Goal: Transaction & Acquisition: Download file/media

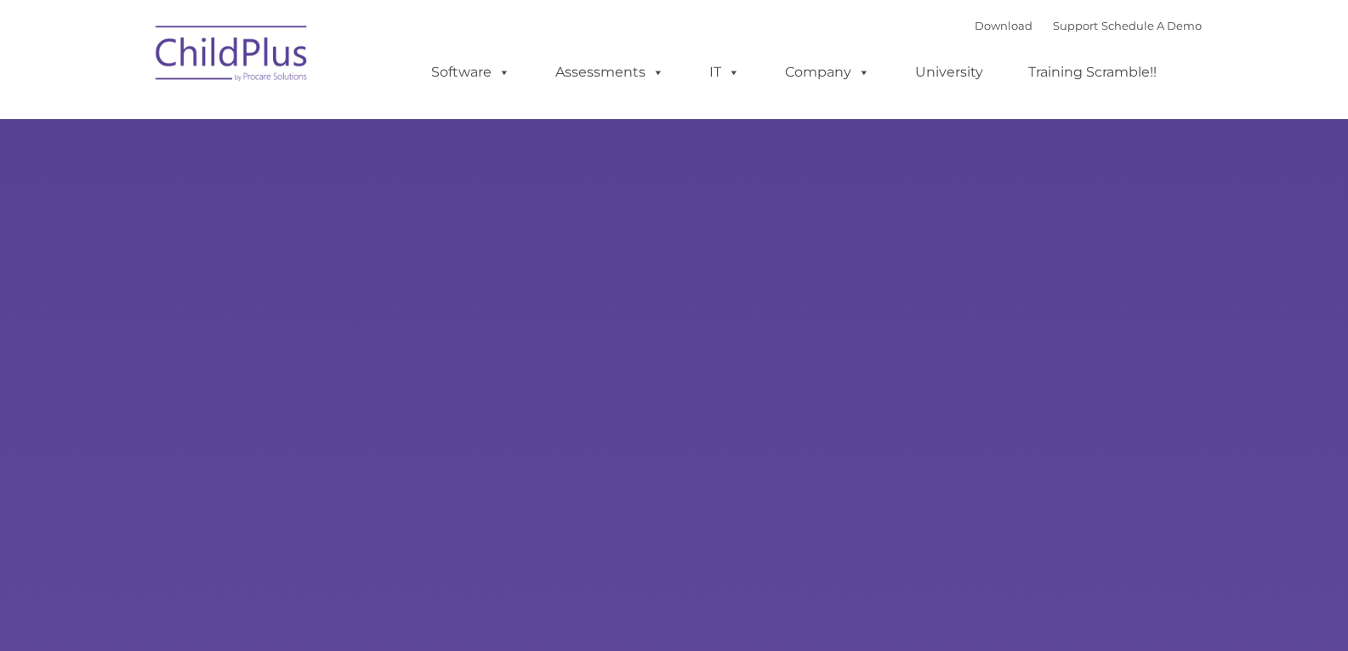
type input ""
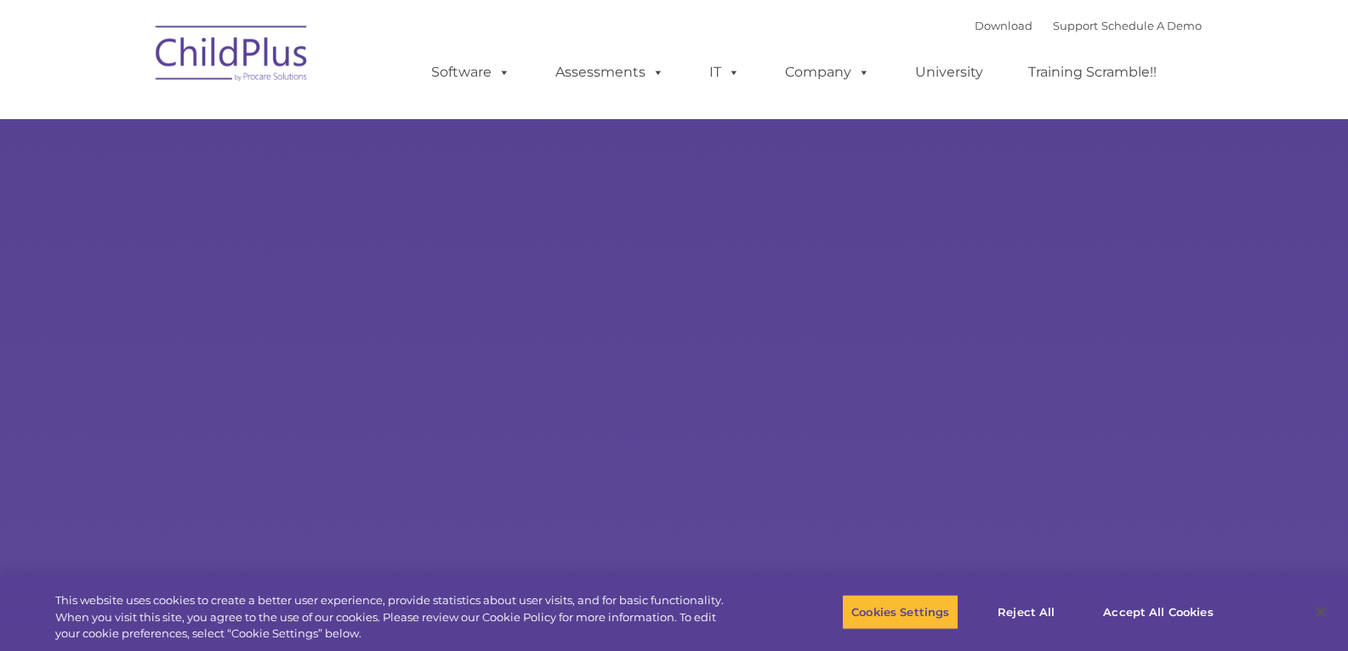
select select "MEDIUM"
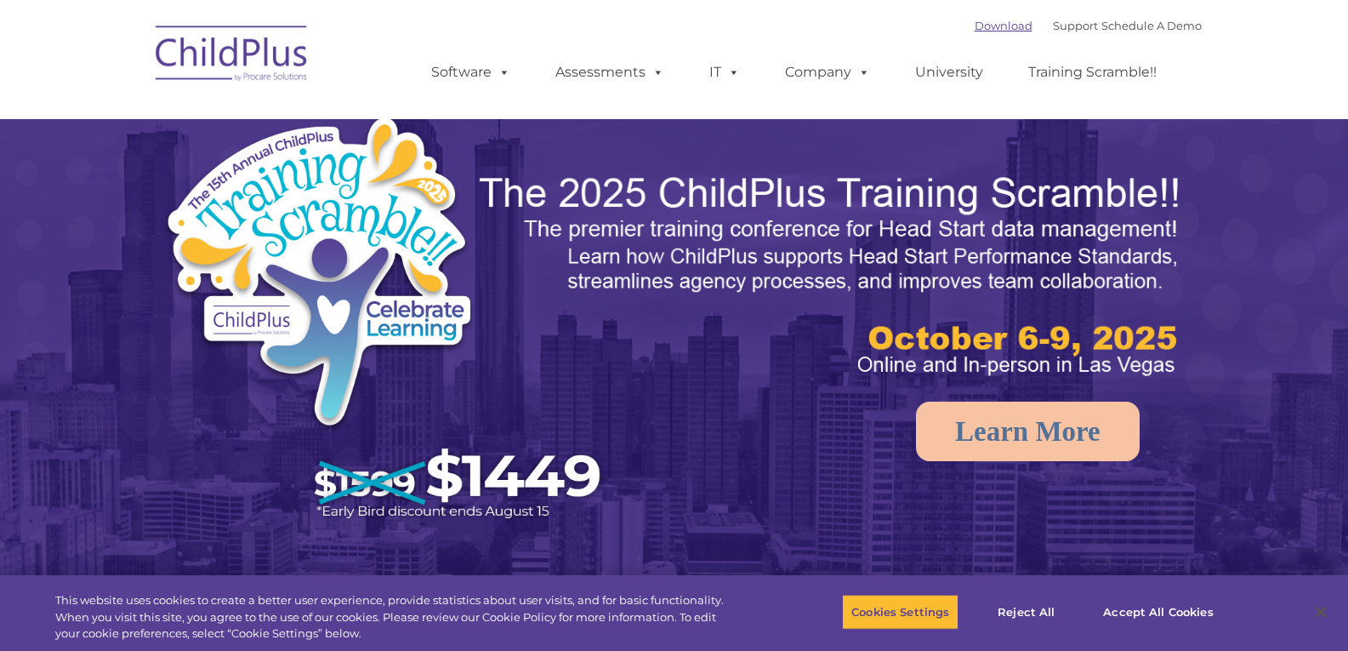
click at [974, 22] on link "Download" at bounding box center [1003, 26] width 58 height 14
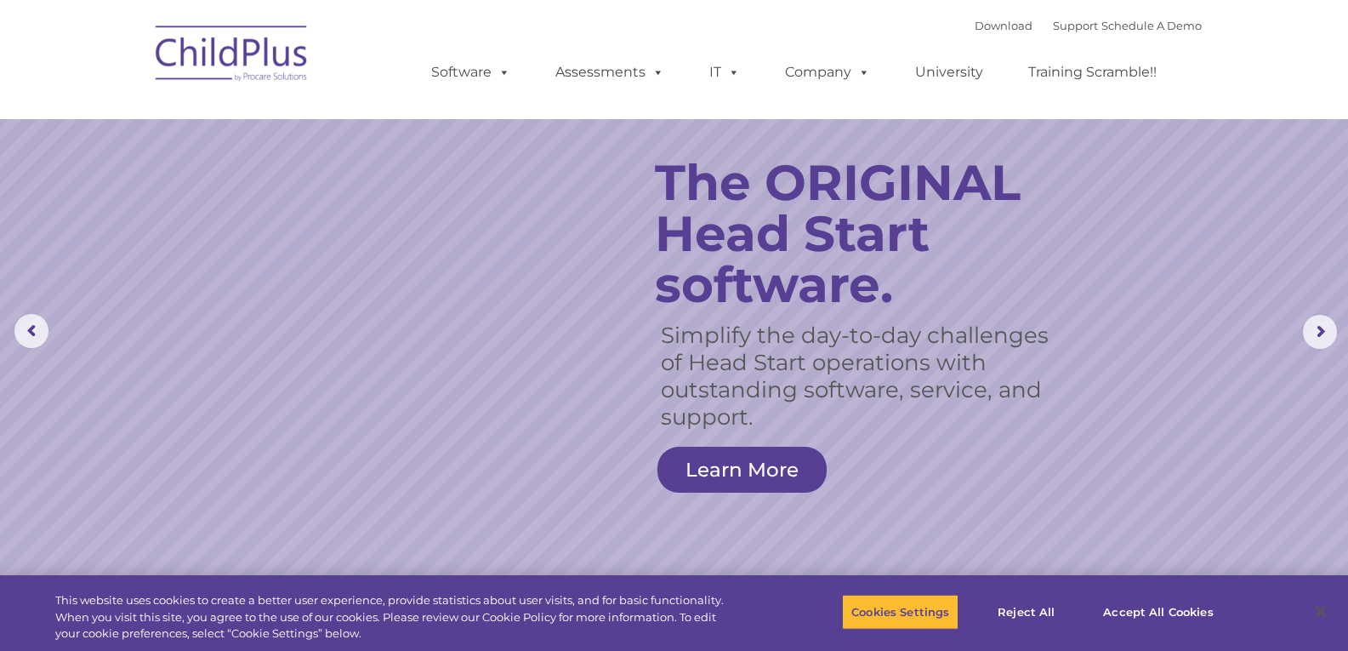
click at [269, 55] on img at bounding box center [232, 56] width 170 height 85
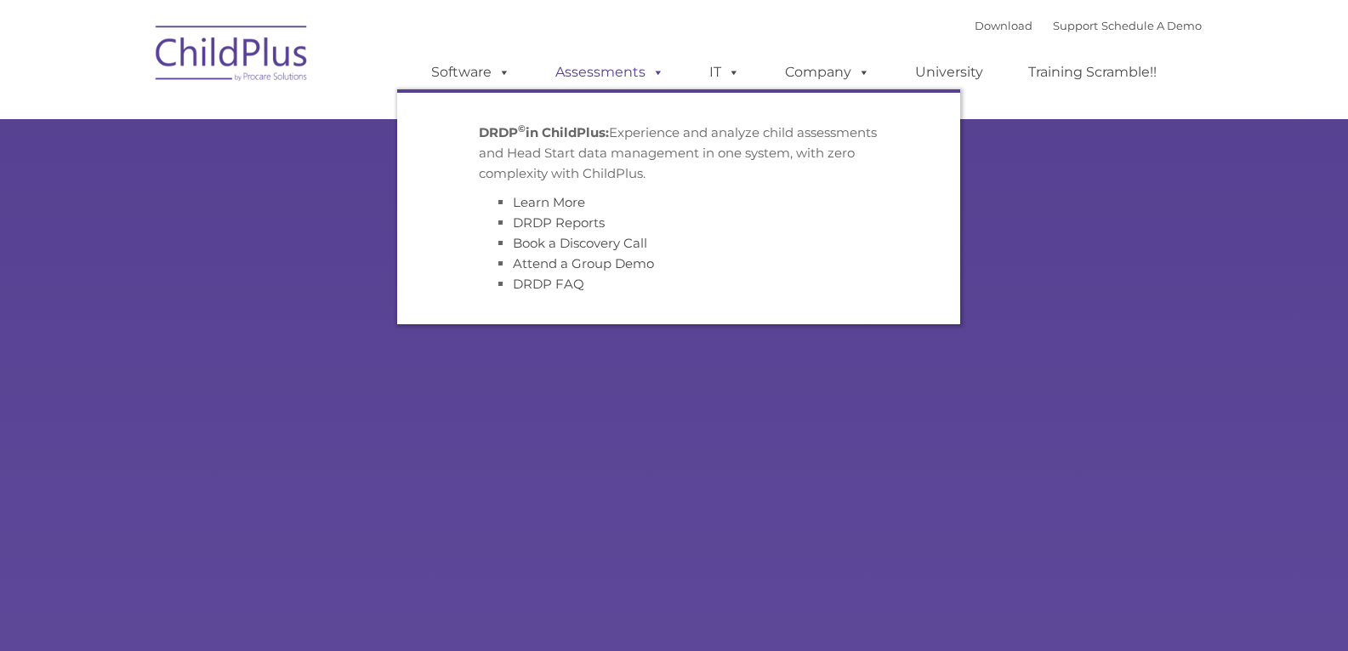
type input ""
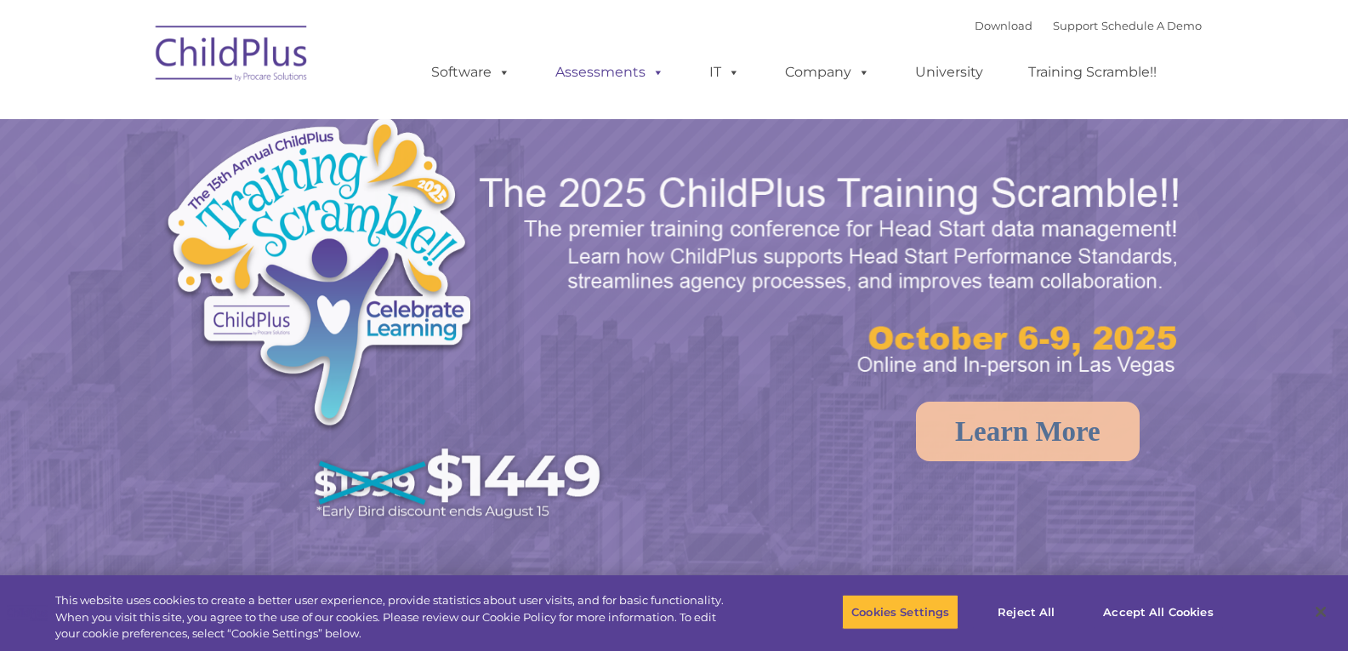
select select "MEDIUM"
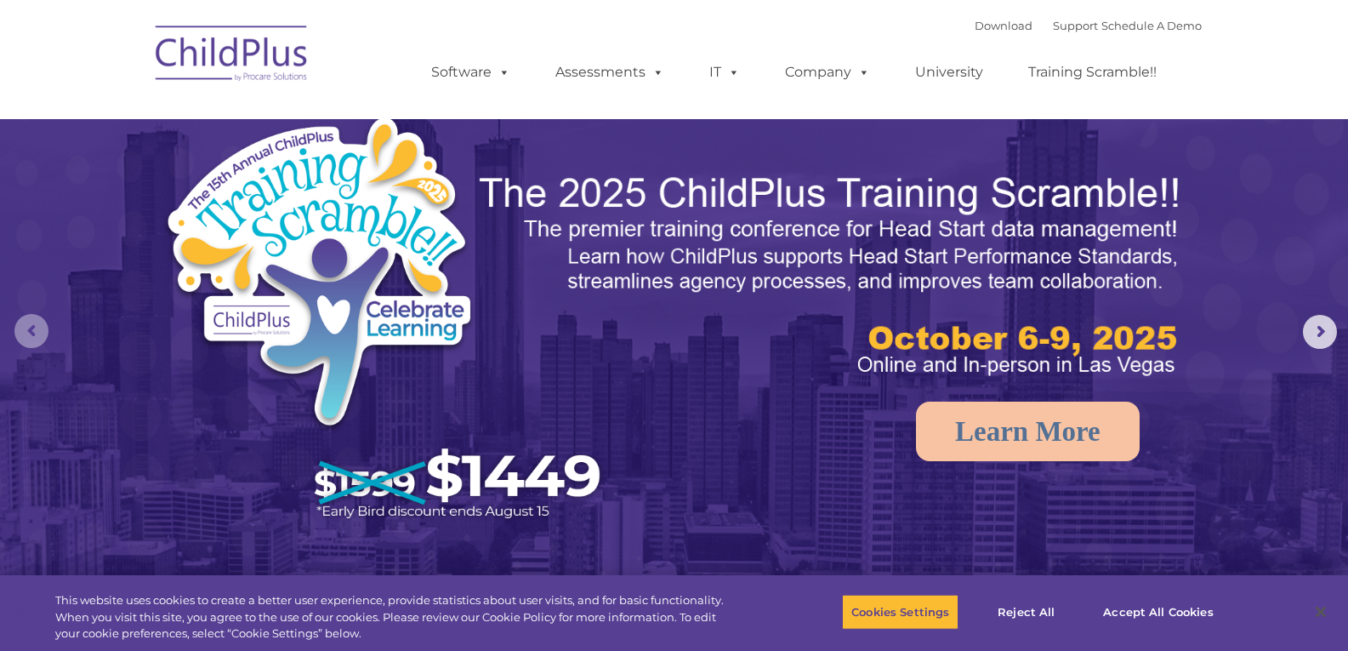
click at [40, 323] on rs-arrow at bounding box center [31, 331] width 34 height 34
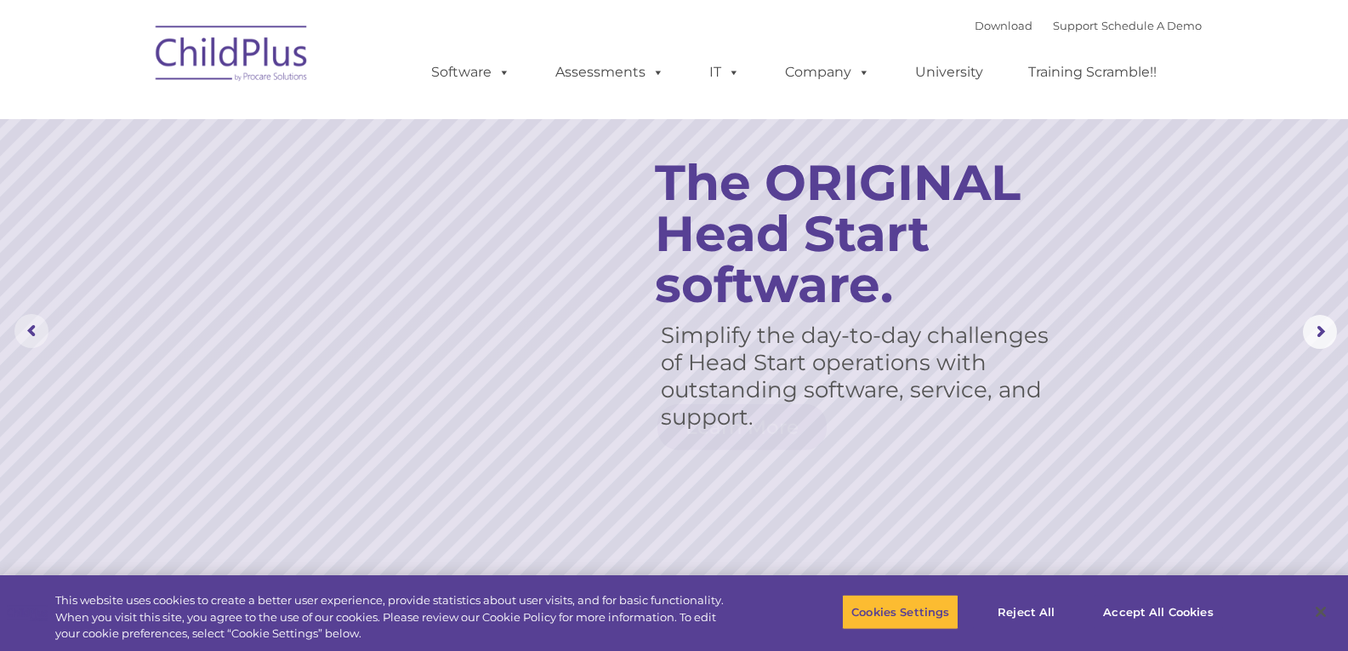
click at [40, 323] on rs-arrow at bounding box center [31, 331] width 34 height 34
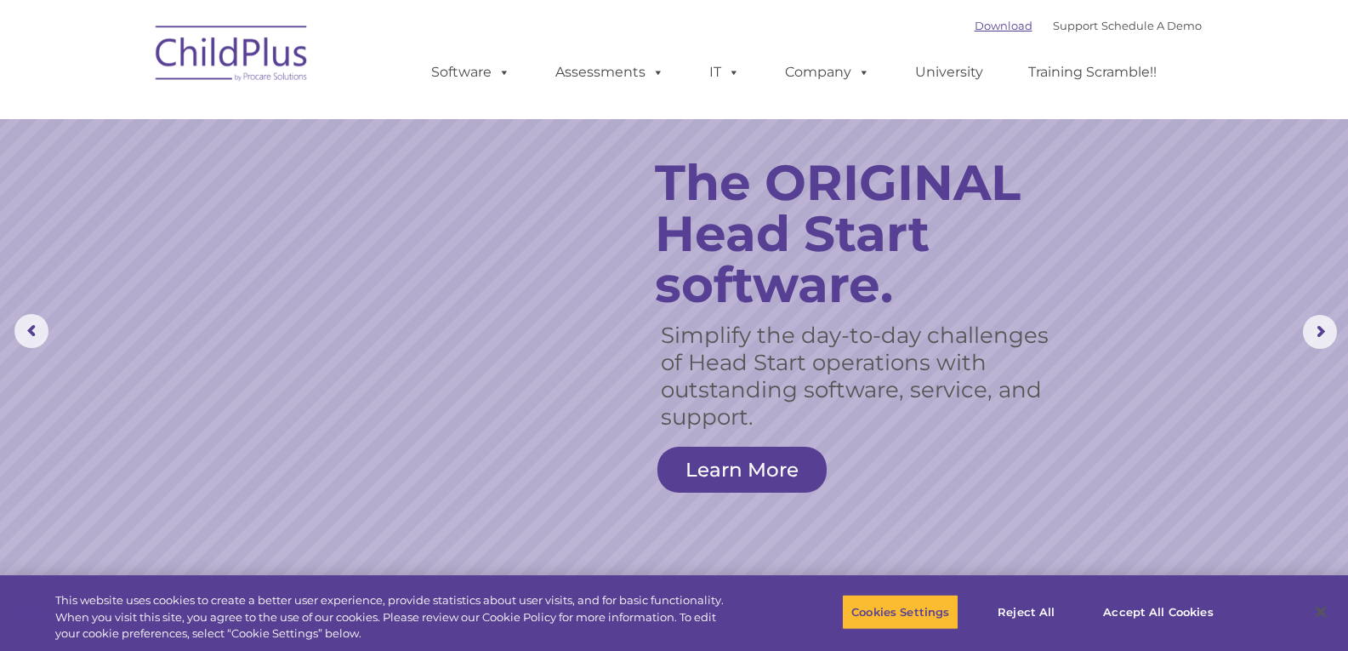
click at [978, 26] on link "Download" at bounding box center [1003, 26] width 58 height 14
